Goal: Navigation & Orientation: Find specific page/section

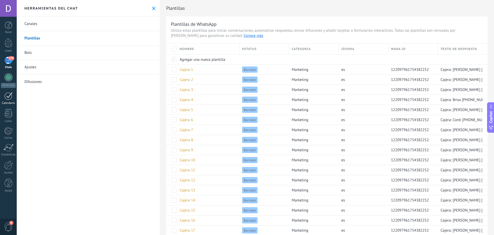
drag, startPoint x: 6, startPoint y: 101, endPoint x: 8, endPoint y: 103, distance: 2.9
click at [7, 101] on link "Calendario" at bounding box center [8, 98] width 17 height 13
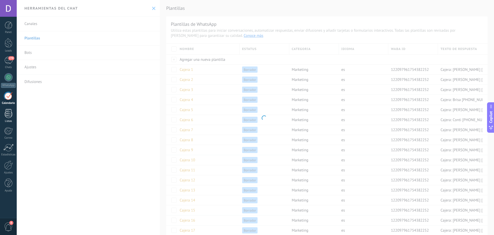
click at [8, 115] on div at bounding box center [9, 113] width 8 height 9
click at [7, 127] on div at bounding box center [8, 131] width 8 height 8
click at [7, 150] on div at bounding box center [8, 148] width 10 height 8
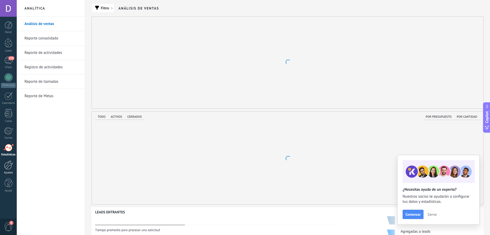
click at [6, 169] on div at bounding box center [8, 164] width 9 height 9
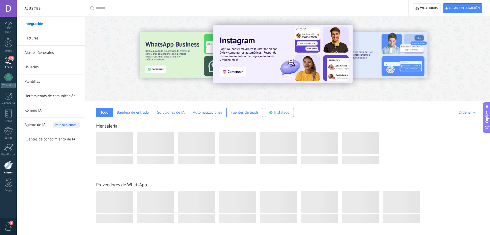
click at [7, 67] on div "Chats" at bounding box center [8, 67] width 15 height 3
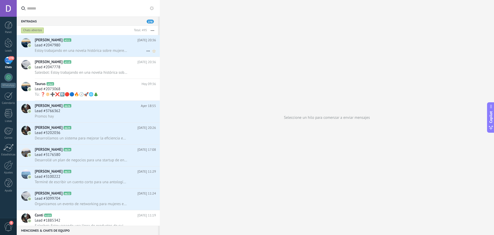
click at [128, 36] on div "[PERSON_NAME] A311 [DATE] 20:36 Lead #2047980 Estoy trabajando en una novela hi…" at bounding box center [97, 46] width 125 height 22
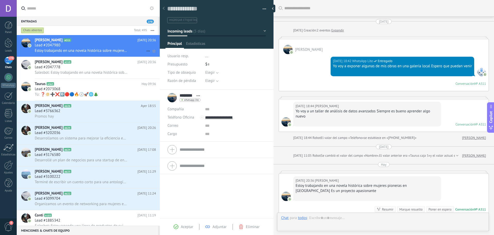
scroll to position [73, 0]
